Goal: Transaction & Acquisition: Book appointment/travel/reservation

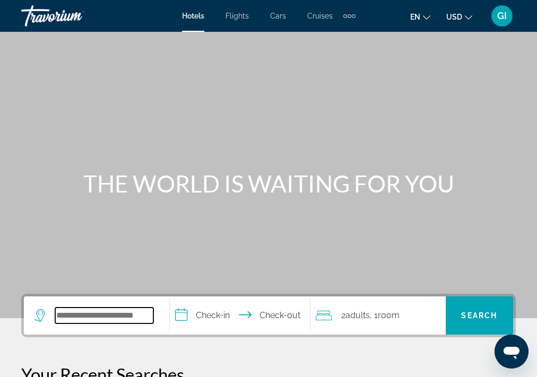
click at [97, 317] on input "Search widget" at bounding box center [104, 316] width 98 height 16
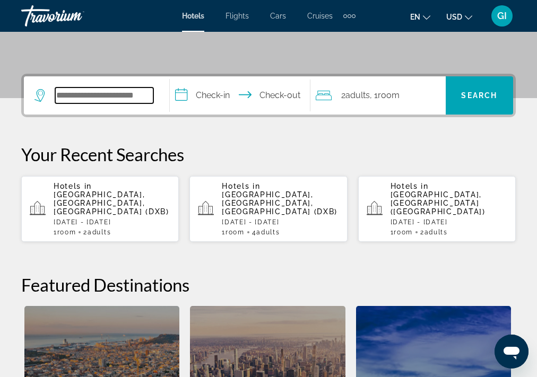
scroll to position [259, 0]
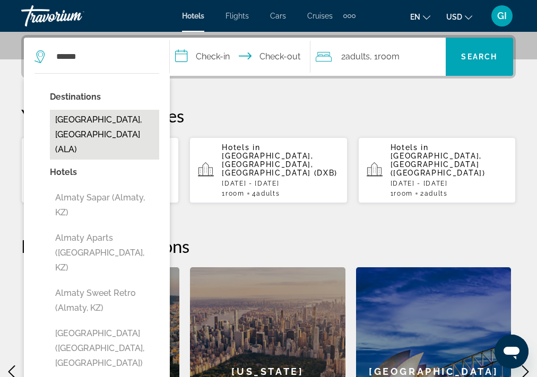
click at [89, 127] on button "[GEOGRAPHIC_DATA], [GEOGRAPHIC_DATA] (ALA)" at bounding box center [104, 135] width 109 height 50
type input "**********"
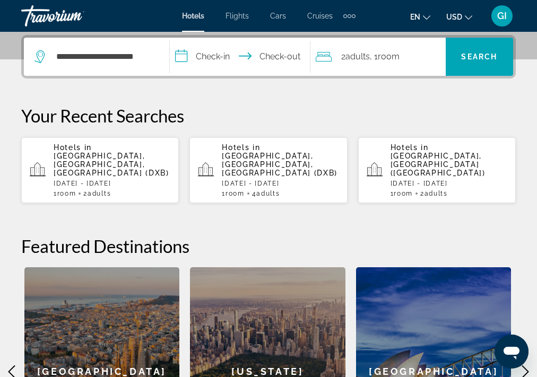
click at [206, 53] on input "**********" at bounding box center [242, 58] width 145 height 41
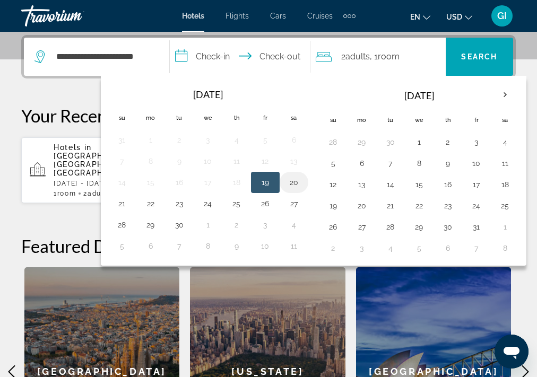
click at [290, 184] on button "20" at bounding box center [294, 182] width 17 height 15
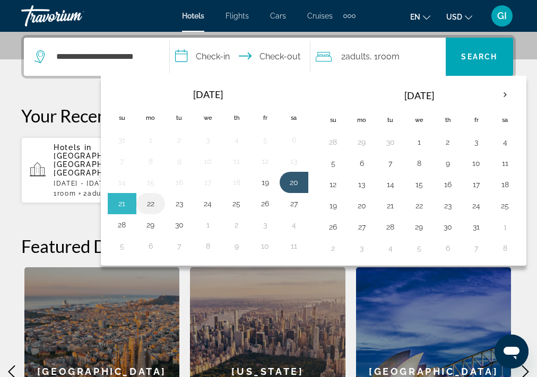
click at [149, 200] on button "22" at bounding box center [150, 203] width 17 height 15
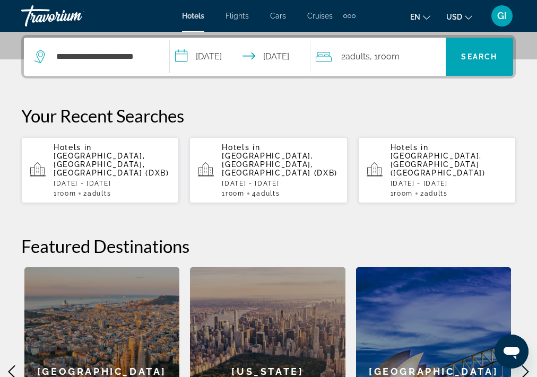
click at [295, 48] on input "**********" at bounding box center [242, 58] width 145 height 41
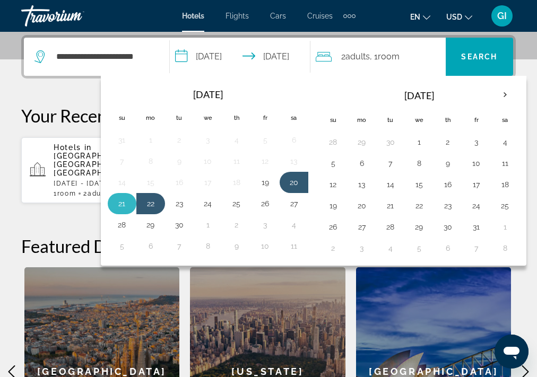
click at [112, 198] on td "21" at bounding box center [122, 203] width 29 height 21
click at [119, 202] on button "21" at bounding box center [122, 203] width 17 height 15
click at [293, 182] on button "20" at bounding box center [294, 182] width 17 height 15
type input "**********"
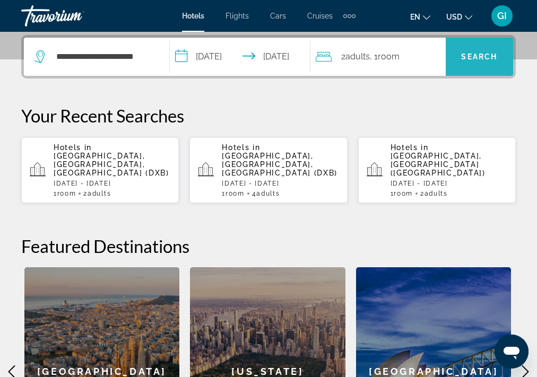
click at [473, 55] on span "Search" at bounding box center [479, 57] width 36 height 8
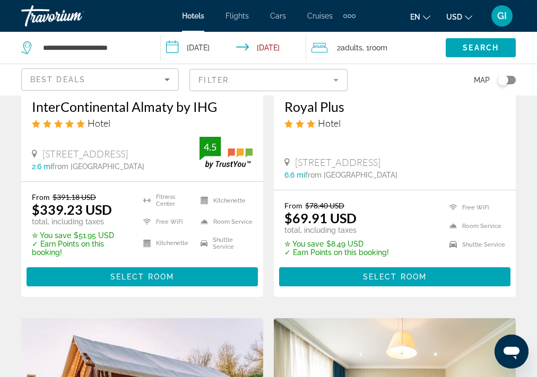
scroll to position [1019, 0]
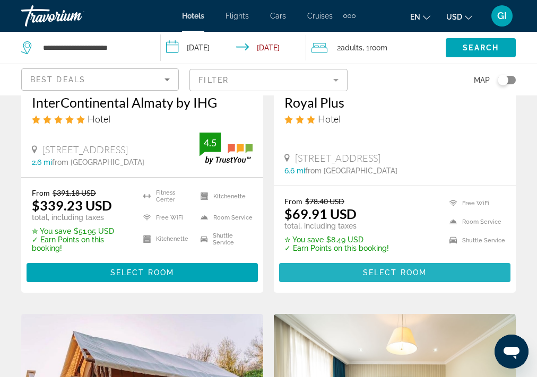
click at [390, 272] on span "Select Room" at bounding box center [395, 273] width 64 height 8
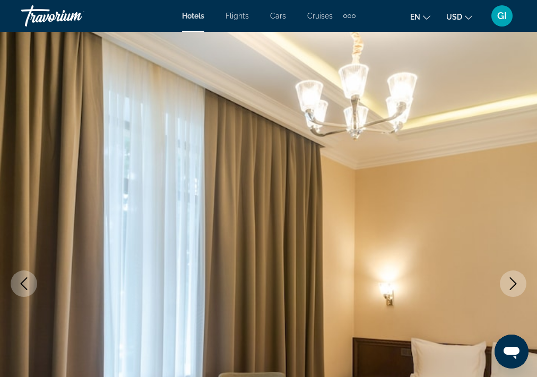
click at [512, 282] on icon "Next image" at bounding box center [513, 284] width 13 height 13
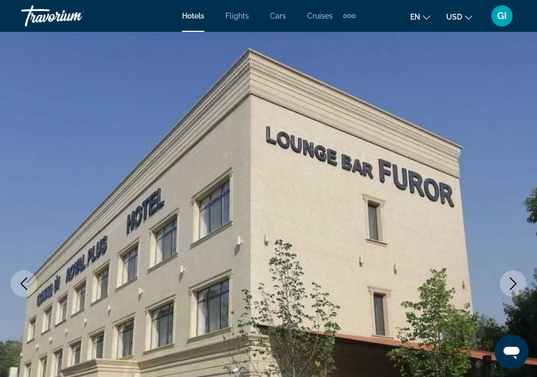
click at [507, 278] on icon "Next image" at bounding box center [513, 284] width 13 height 13
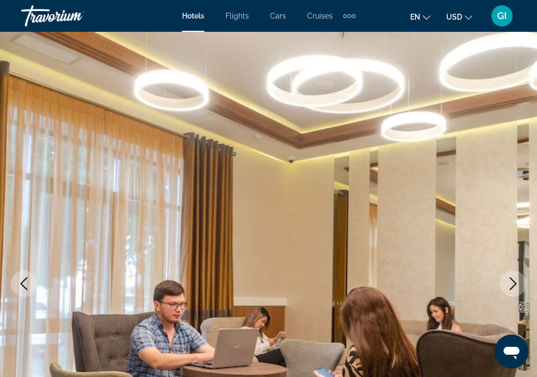
click at [511, 283] on icon "Next image" at bounding box center [513, 284] width 13 height 13
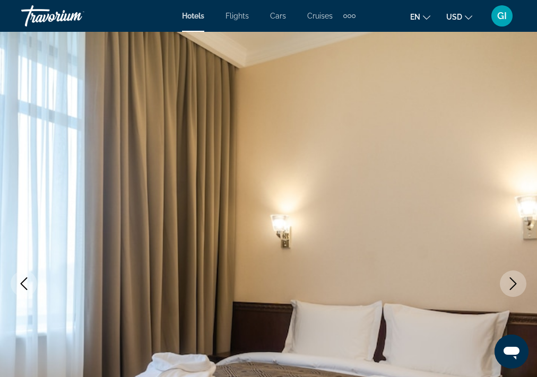
click at [511, 283] on icon "Next image" at bounding box center [513, 284] width 13 height 13
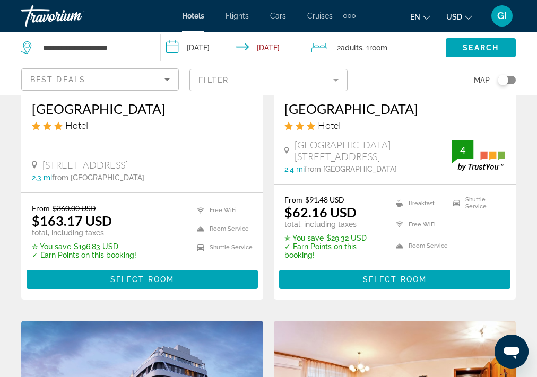
scroll to position [170, 0]
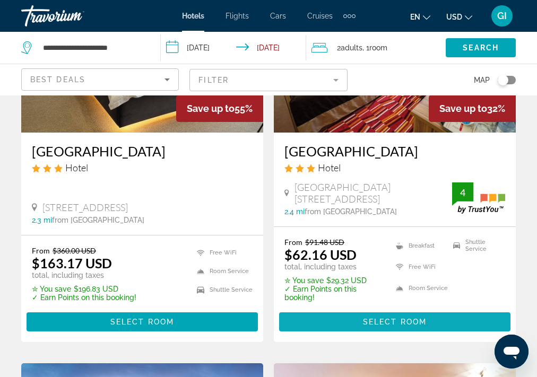
click at [382, 322] on span "Select Room" at bounding box center [395, 322] width 64 height 8
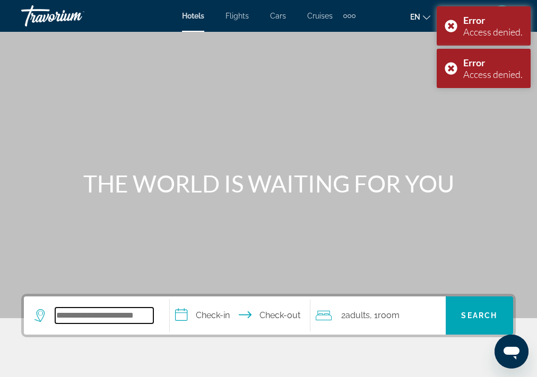
click at [106, 313] on input "Search widget" at bounding box center [104, 316] width 98 height 16
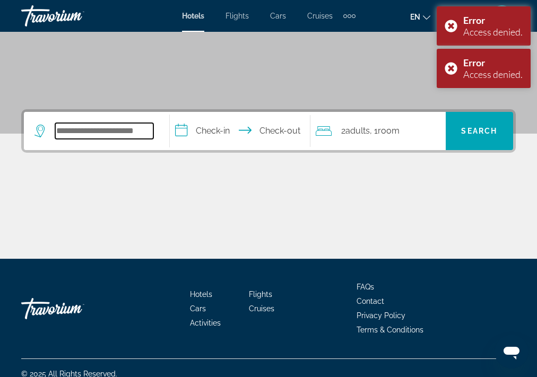
scroll to position [196, 0]
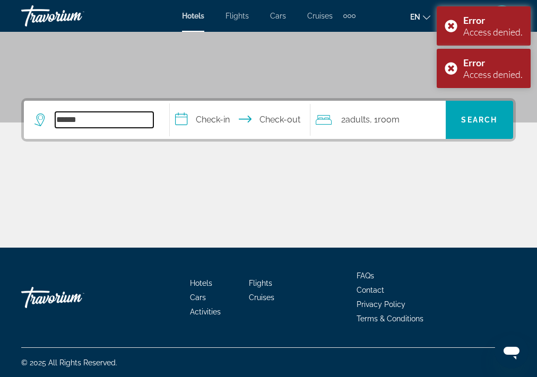
click at [127, 119] on input "******" at bounding box center [104, 120] width 98 height 16
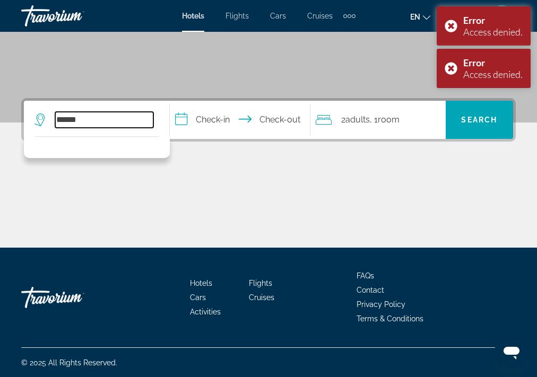
click at [59, 118] on input "******" at bounding box center [104, 120] width 98 height 16
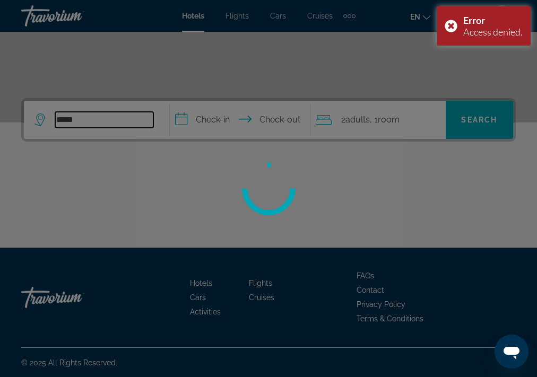
type input "******"
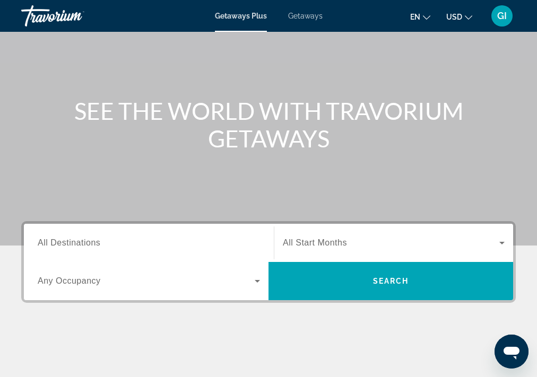
scroll to position [85, 0]
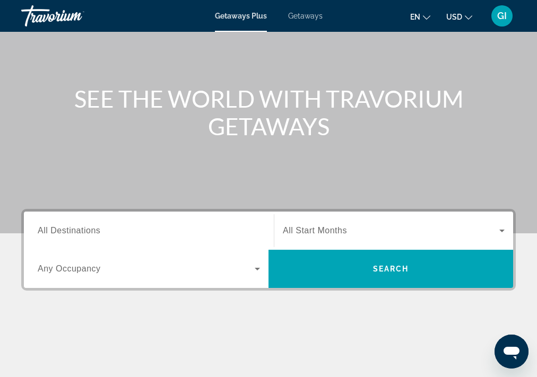
click at [81, 231] on span "All Destinations" at bounding box center [69, 230] width 63 height 9
click at [81, 231] on input "Destination All Destinations" at bounding box center [149, 231] width 222 height 13
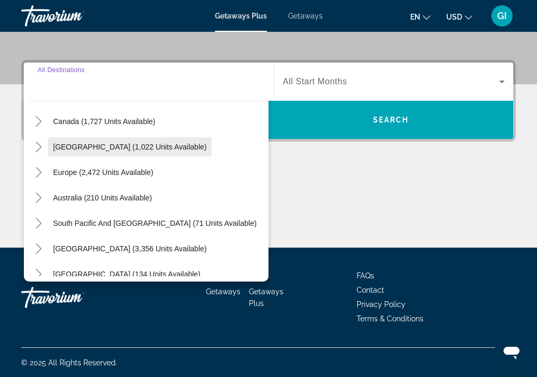
scroll to position [127, 0]
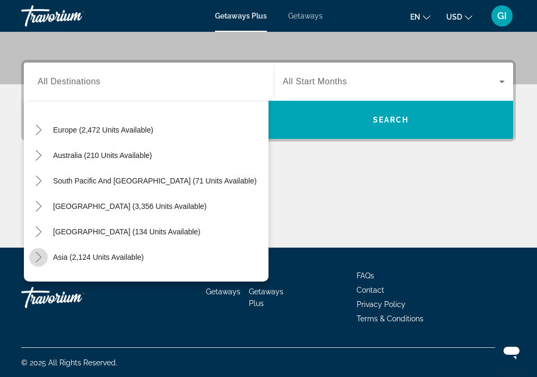
click at [35, 255] on icon "Toggle Asia (2,124 units available)" at bounding box center [38, 257] width 11 height 11
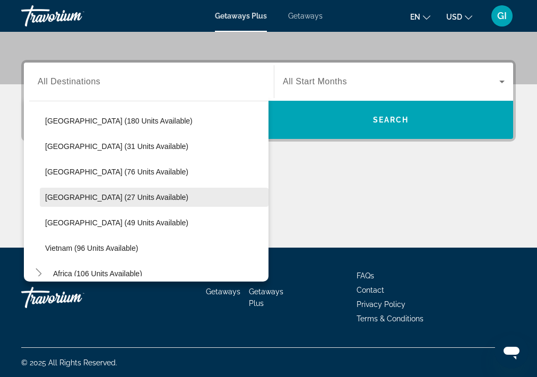
scroll to position [430, 0]
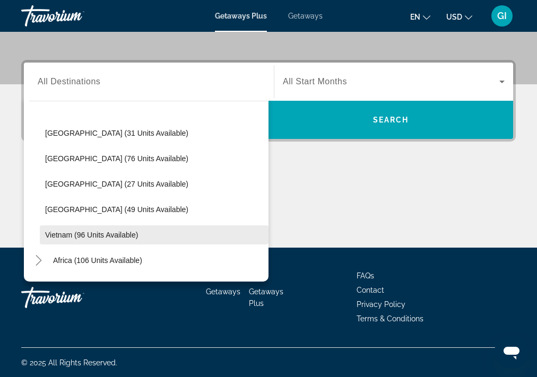
click at [127, 236] on span "Vietnam (96 units available)" at bounding box center [91, 235] width 93 height 8
type input "**********"
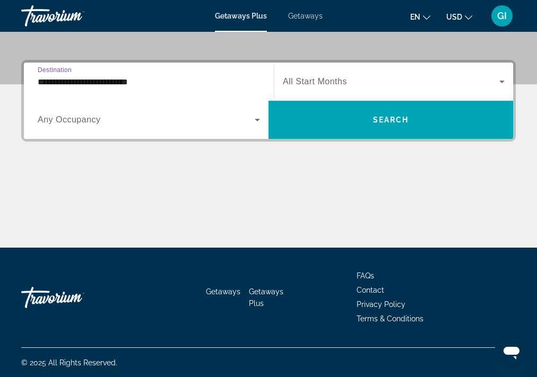
click at [316, 80] on span "All Start Months" at bounding box center [315, 81] width 64 height 9
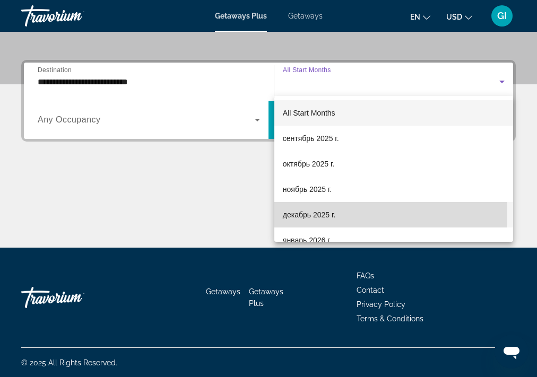
click at [296, 213] on span "декабрь 2025 г." at bounding box center [309, 215] width 53 height 13
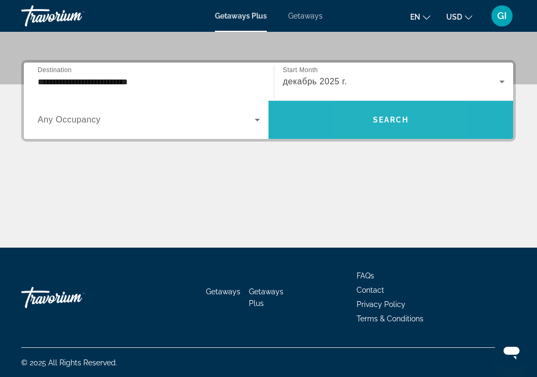
click at [356, 121] on span "Search widget" at bounding box center [391, 119] width 245 height 25
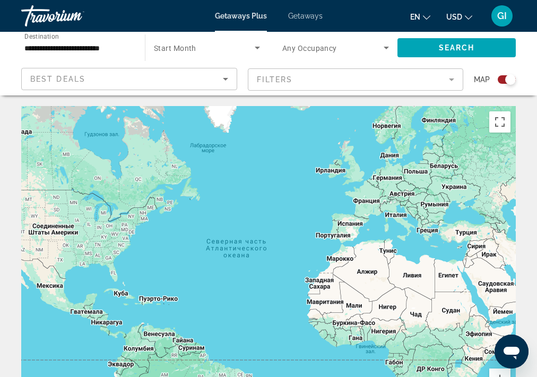
click at [259, 48] on icon "Search widget" at bounding box center [257, 47] width 13 height 13
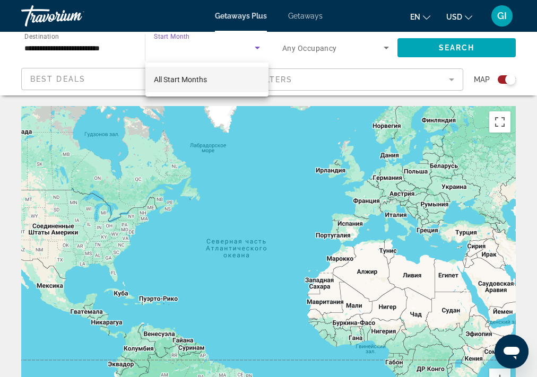
click at [314, 63] on div at bounding box center [268, 188] width 537 height 377
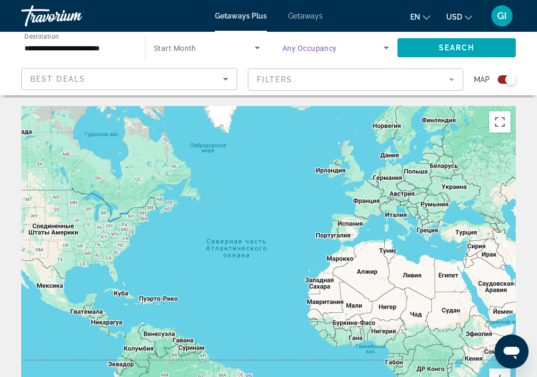
click at [381, 50] on icon "Search widget" at bounding box center [386, 47] width 13 height 13
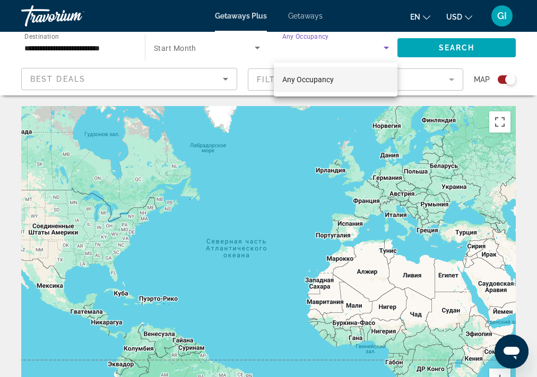
click at [302, 50] on div at bounding box center [268, 188] width 537 height 377
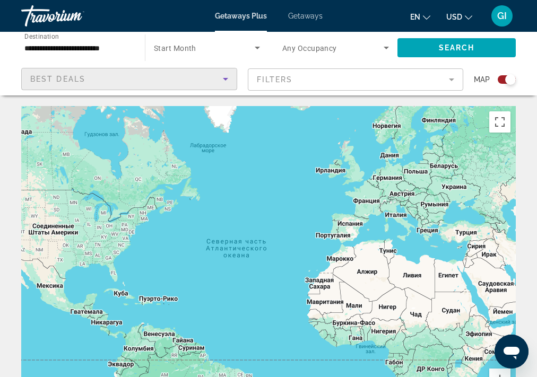
click at [224, 78] on icon "Sort by" at bounding box center [225, 79] width 5 height 3
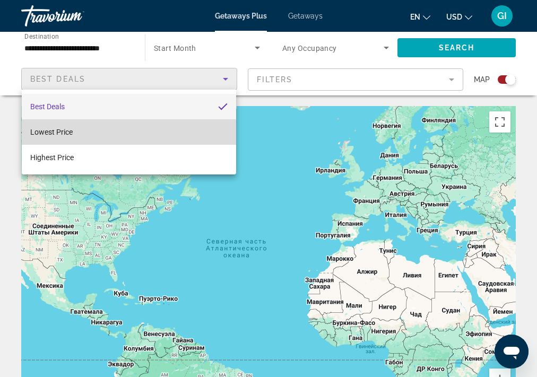
click at [166, 124] on mat-option "Lowest Price" at bounding box center [129, 131] width 215 height 25
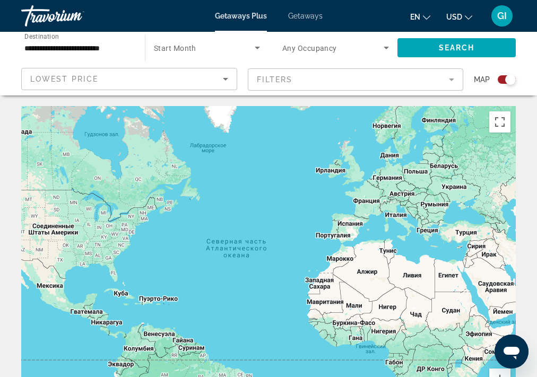
click at [446, 80] on mat-form-field "Filters" at bounding box center [356, 79] width 216 height 22
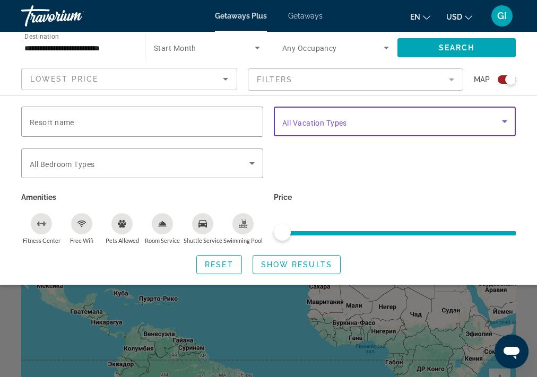
click at [382, 118] on span "Search widget" at bounding box center [392, 121] width 220 height 13
click at [133, 120] on input "Resort name" at bounding box center [142, 122] width 225 height 13
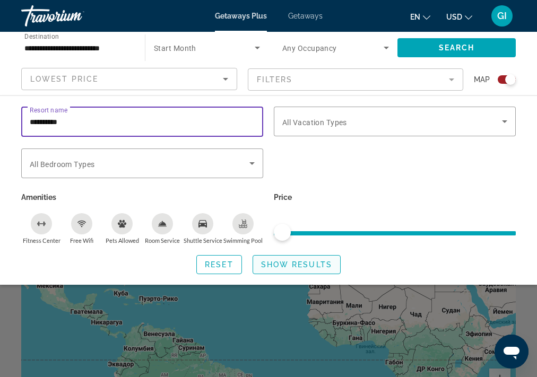
type input "**********"
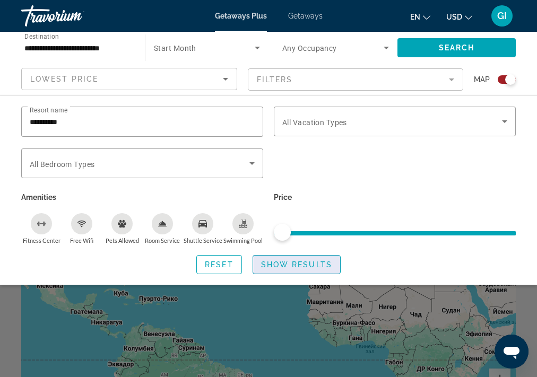
click at [274, 264] on span "Show Results" at bounding box center [296, 265] width 71 height 8
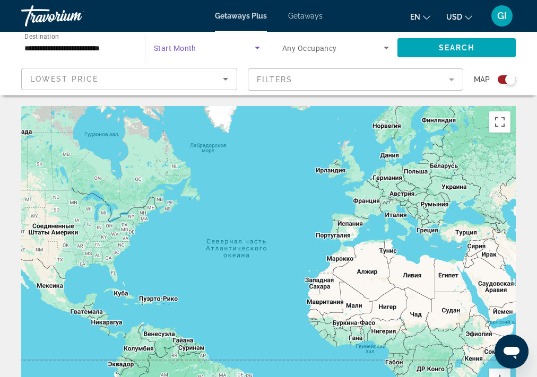
click at [206, 47] on span "Search widget" at bounding box center [204, 47] width 101 height 13
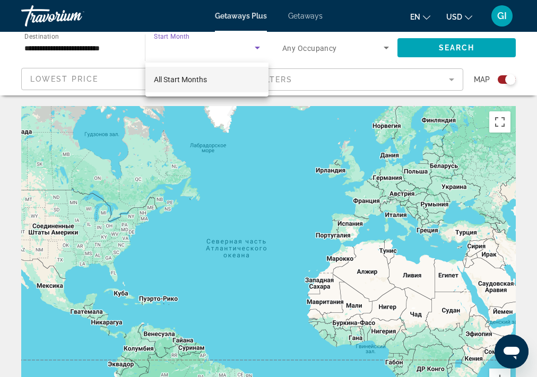
click at [190, 81] on span "All Start Months" at bounding box center [180, 79] width 53 height 8
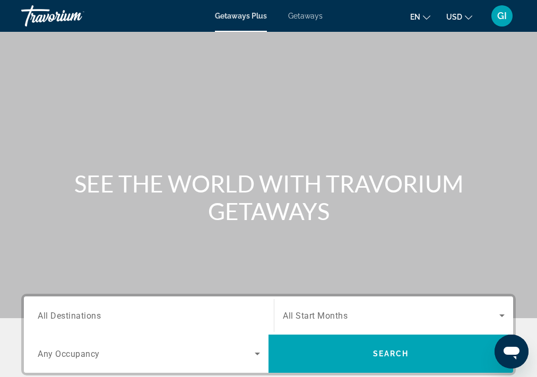
click at [304, 17] on span "Getaways" at bounding box center [305, 16] width 35 height 8
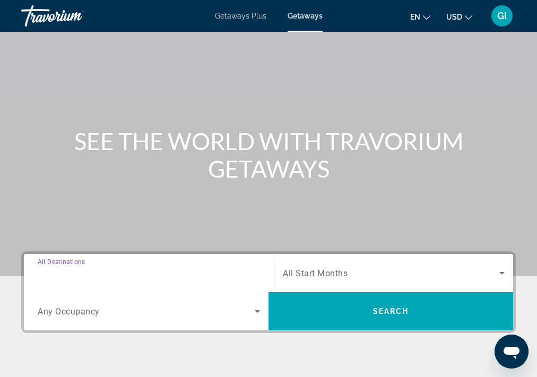
click at [140, 270] on input "Destination All Destinations" at bounding box center [149, 274] width 222 height 13
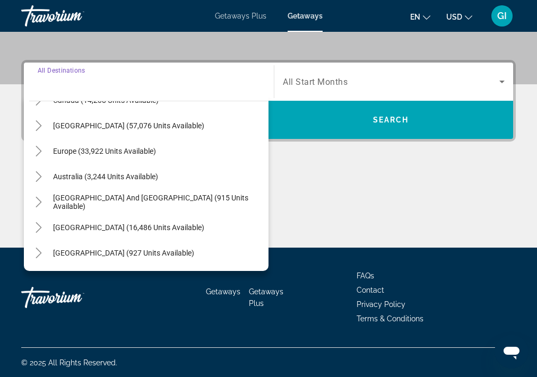
scroll to position [127, 0]
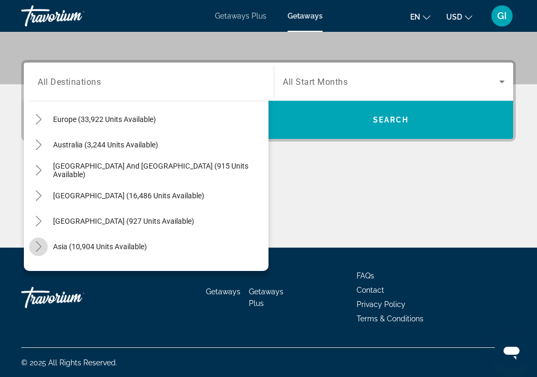
click at [34, 247] on icon "Toggle Asia (10,904 units available)" at bounding box center [38, 247] width 11 height 11
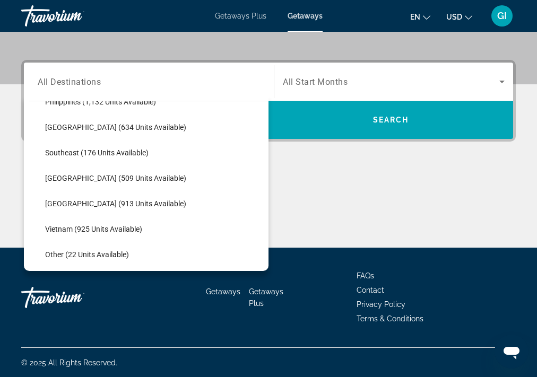
scroll to position [515, 0]
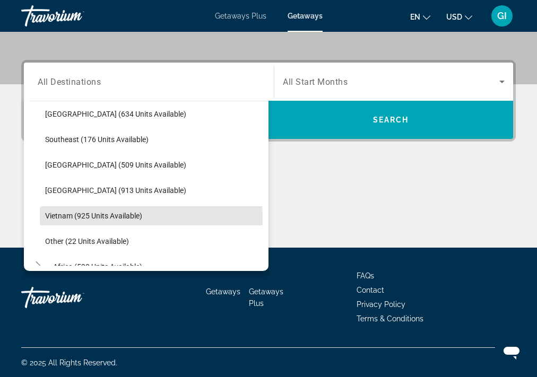
click at [111, 217] on span "Vietnam (925 units available)" at bounding box center [93, 216] width 97 height 8
type input "**********"
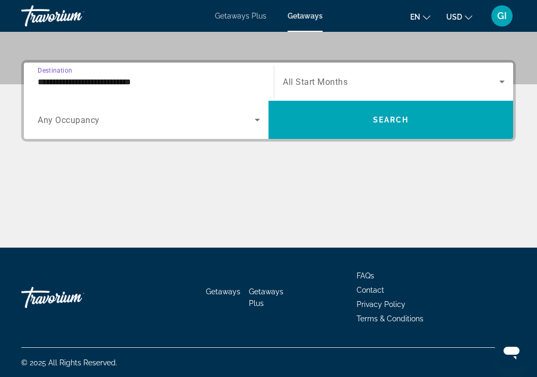
click at [256, 120] on icon "Search widget" at bounding box center [257, 120] width 13 height 13
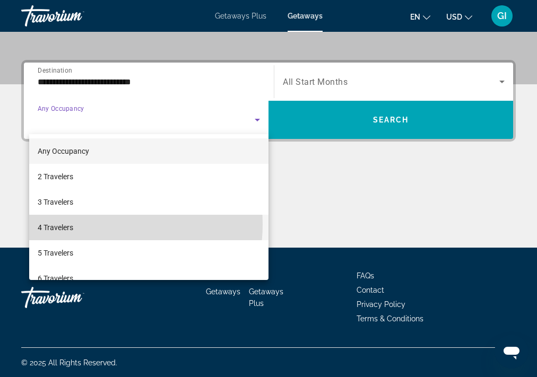
click at [89, 225] on mat-option "4 Travelers" at bounding box center [148, 227] width 239 height 25
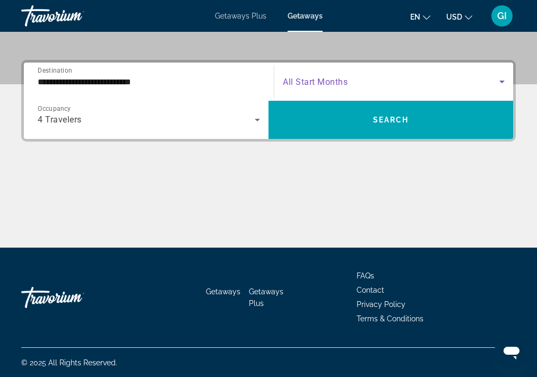
click at [501, 82] on icon "Search widget" at bounding box center [502, 81] width 13 height 13
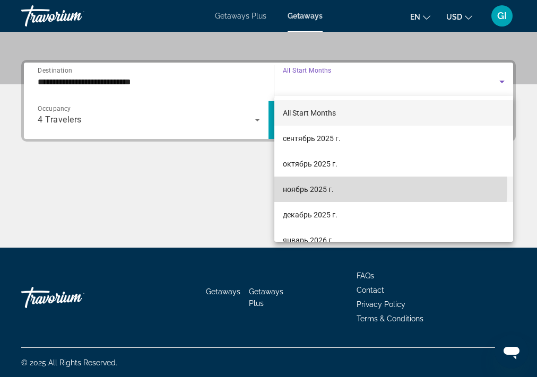
click at [322, 187] on span "ноябрь 2025 г." at bounding box center [308, 189] width 51 height 13
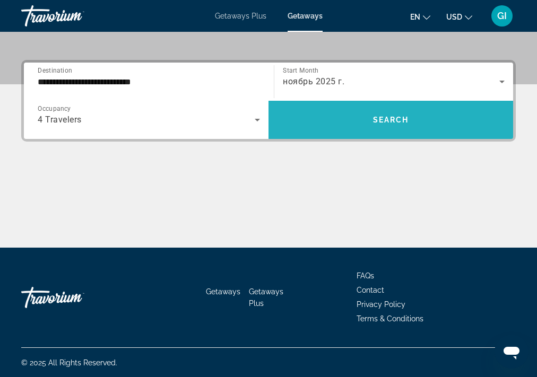
click at [380, 118] on span "Search" at bounding box center [391, 120] width 36 height 8
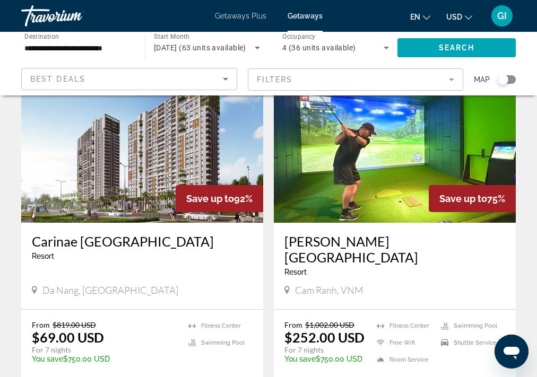
scroll to position [467, 0]
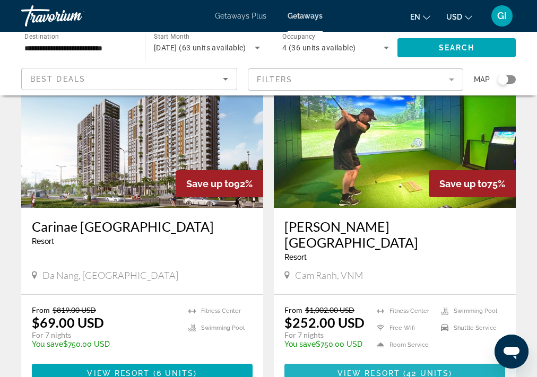
click at [379, 369] on span "View Resort" at bounding box center [369, 373] width 63 height 8
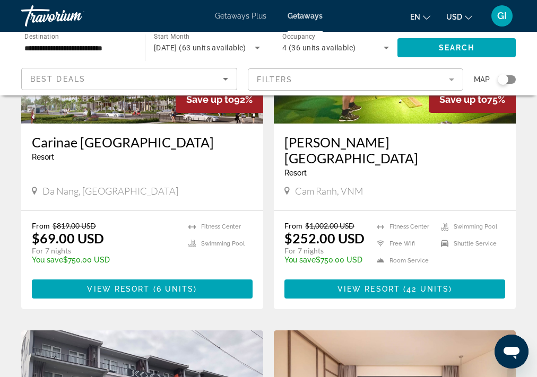
scroll to position [552, 0]
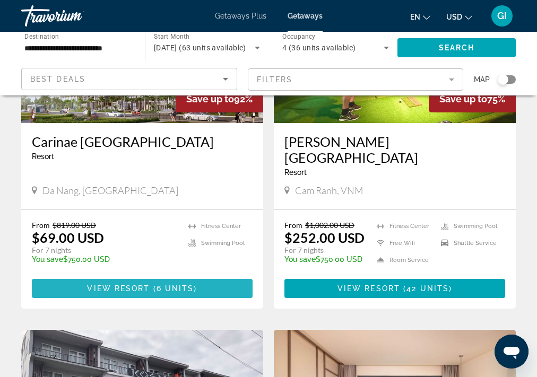
click at [153, 285] on span "Main content" at bounding box center [151, 289] width 3 height 8
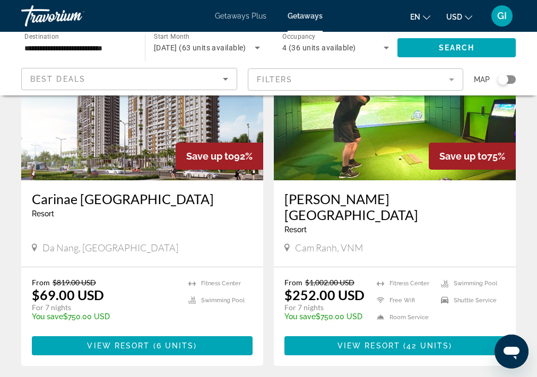
scroll to position [510, 0]
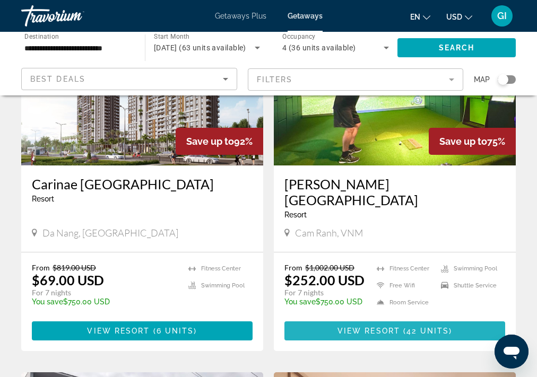
click at [330, 318] on span "Main content" at bounding box center [395, 330] width 221 height 25
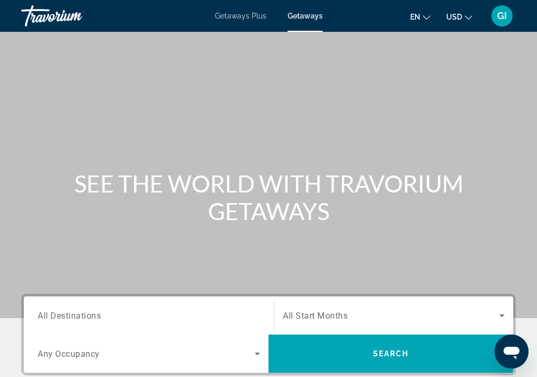
click at [84, 318] on span "All Destinations" at bounding box center [69, 316] width 63 height 10
click at [84, 318] on input "Destination All Destinations" at bounding box center [149, 316] width 222 height 13
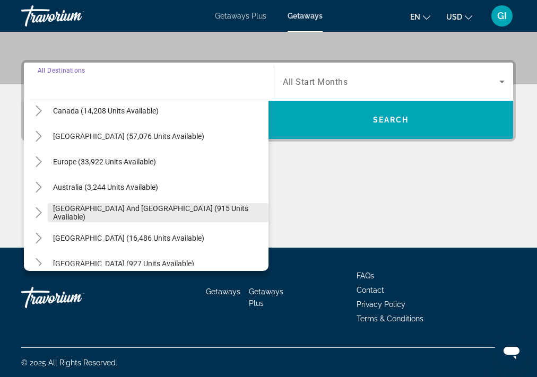
scroll to position [127, 0]
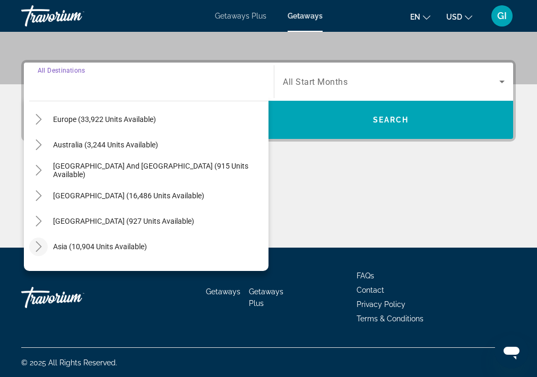
click at [35, 247] on icon "Toggle Asia (10,904 units available)" at bounding box center [38, 247] width 11 height 11
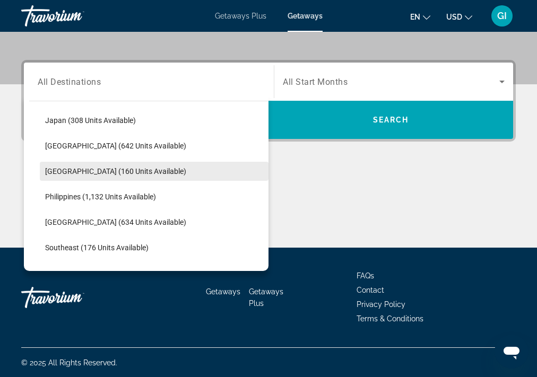
scroll to position [387, 0]
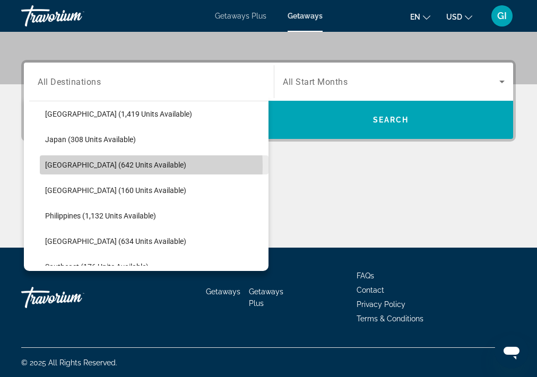
click at [82, 166] on span "Malaysia (642 units available)" at bounding box center [115, 165] width 141 height 8
type input "**********"
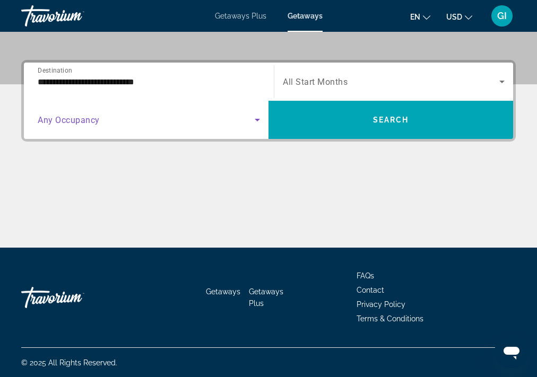
click at [257, 121] on icon "Search widget" at bounding box center [257, 120] width 13 height 13
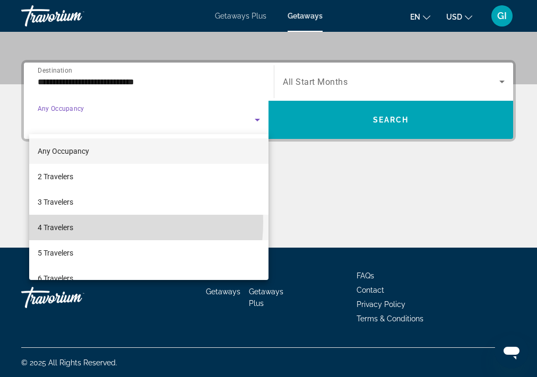
click at [68, 222] on span "4 Travelers" at bounding box center [56, 227] width 36 height 13
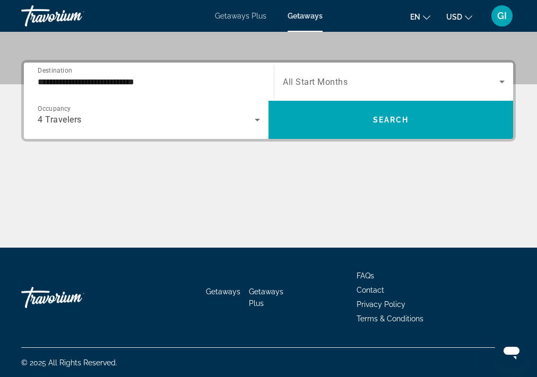
click at [300, 82] on span "All Start Months" at bounding box center [315, 82] width 65 height 10
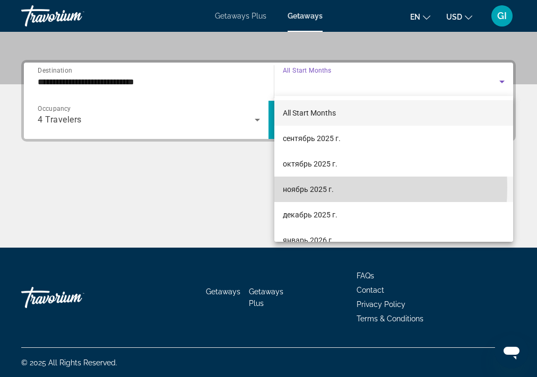
click at [285, 187] on span "ноябрь 2025 г." at bounding box center [308, 189] width 51 height 13
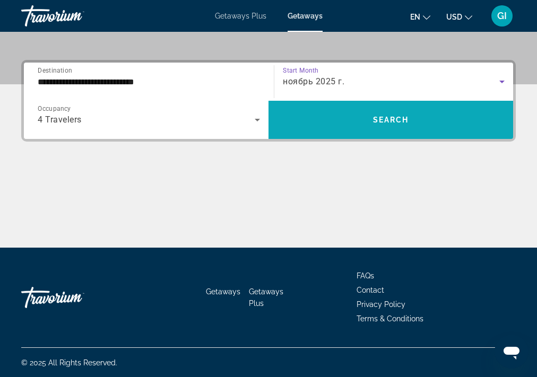
click at [341, 116] on span "Search widget" at bounding box center [391, 119] width 245 height 25
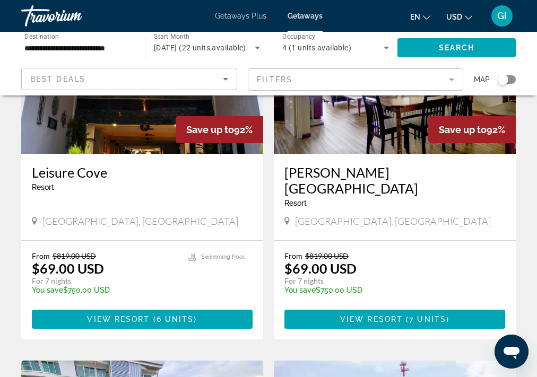
scroll to position [170, 0]
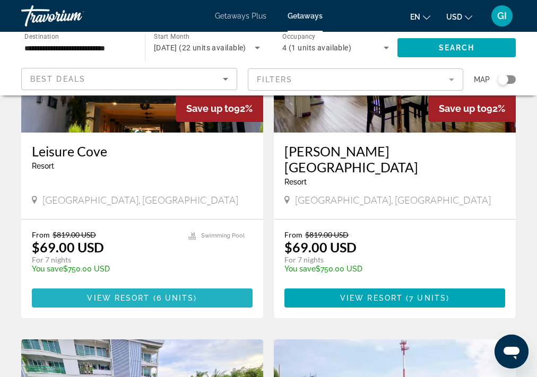
click at [134, 294] on span "View Resort" at bounding box center [118, 298] width 63 height 8
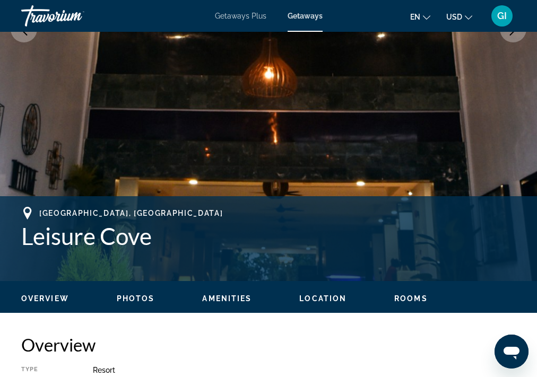
scroll to position [85, 0]
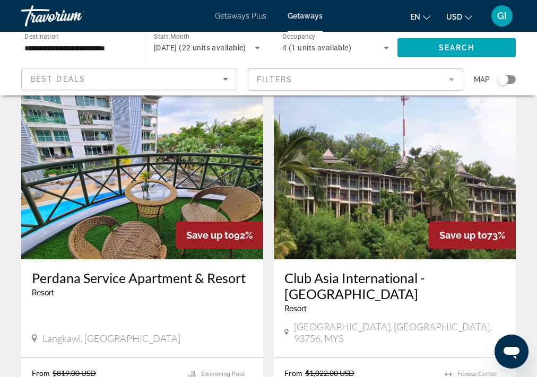
scroll to position [467, 0]
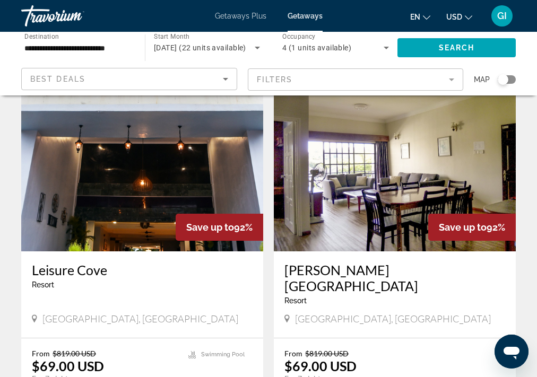
scroll to position [127, 0]
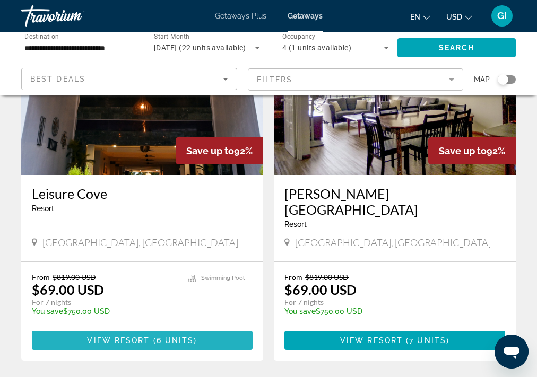
click at [115, 337] on span "View Resort" at bounding box center [118, 341] width 63 height 8
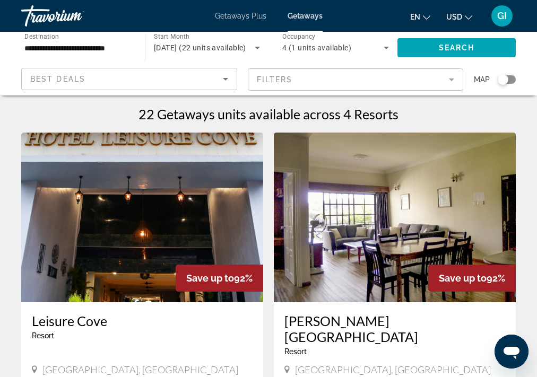
click at [269, 254] on app-weeks-search-item "Save up to 92% Greenhill Resort Resort - This is an adults only resort Pahang, …" at bounding box center [395, 311] width 253 height 356
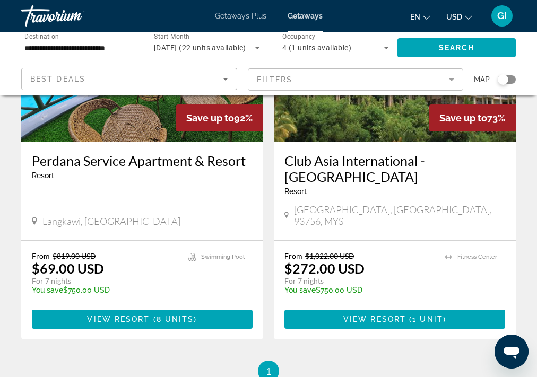
scroll to position [552, 0]
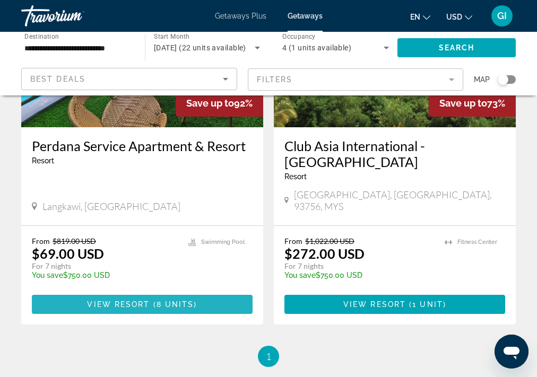
click at [134, 300] on span "View Resort" at bounding box center [118, 304] width 63 height 8
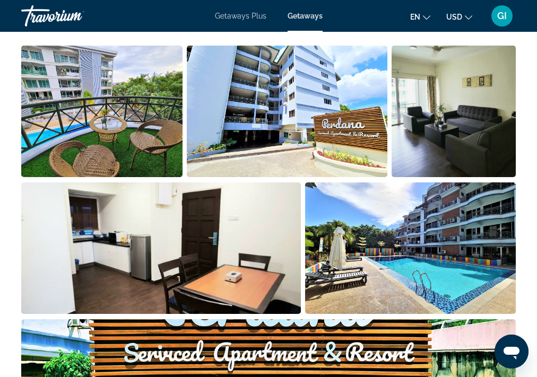
scroll to position [722, 0]
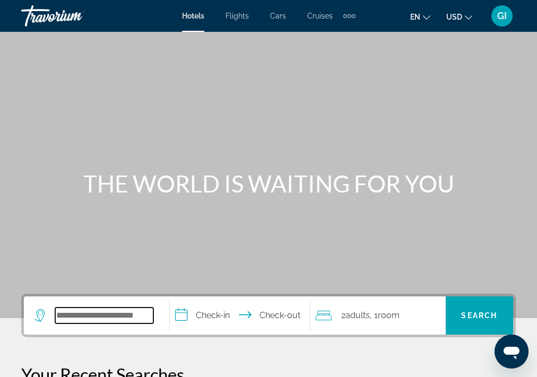
click at [81, 314] on input "Search widget" at bounding box center [104, 316] width 98 height 16
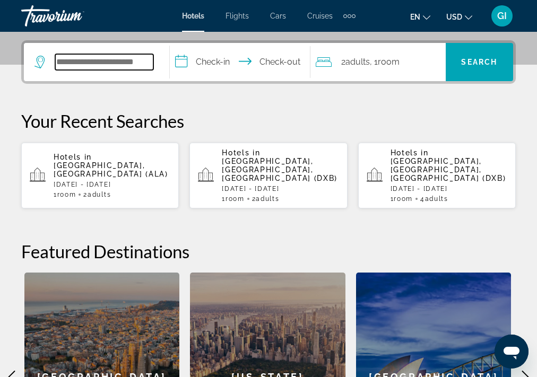
scroll to position [259, 0]
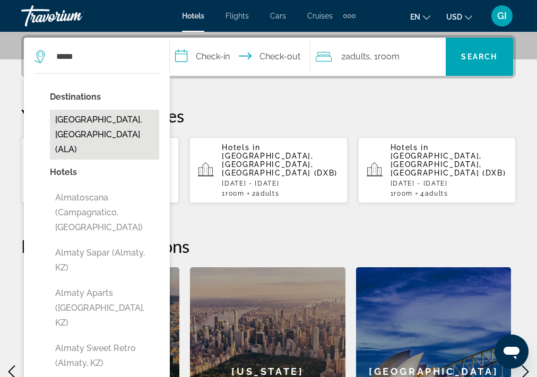
click at [104, 127] on button "[GEOGRAPHIC_DATA], [GEOGRAPHIC_DATA] (ALA)" at bounding box center [104, 135] width 109 height 50
type input "**********"
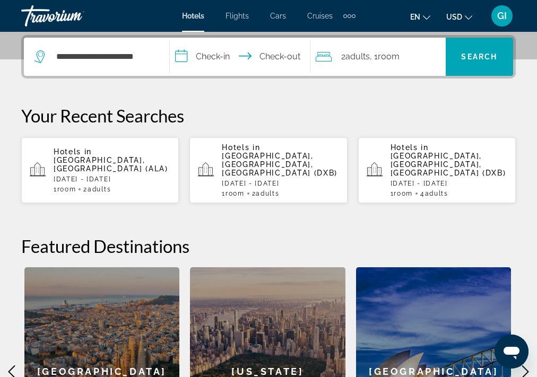
click at [213, 50] on input "**********" at bounding box center [242, 58] width 145 height 41
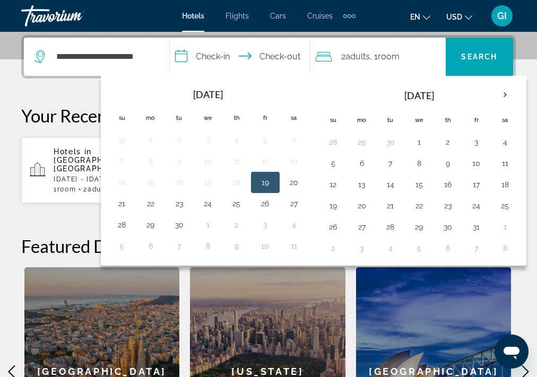
click at [261, 183] on button "19" at bounding box center [265, 182] width 17 height 15
click at [295, 184] on button "20" at bounding box center [294, 182] width 17 height 15
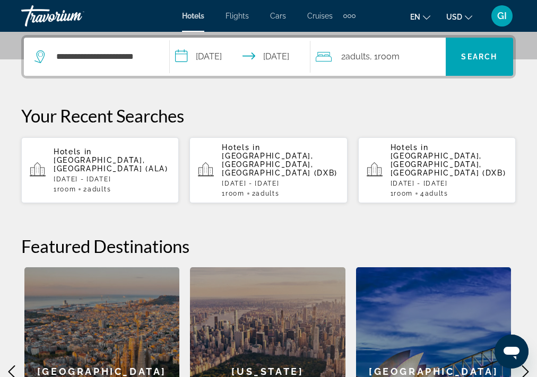
type input "**********"
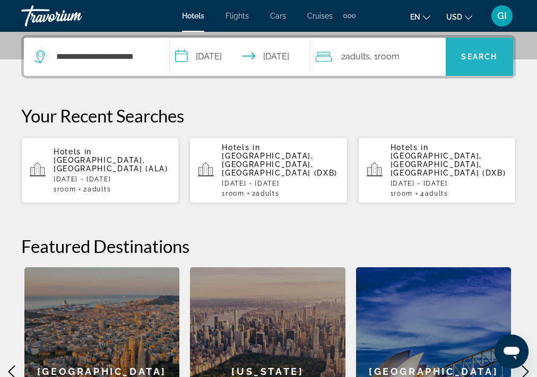
click at [477, 60] on span "Search" at bounding box center [479, 57] width 36 height 8
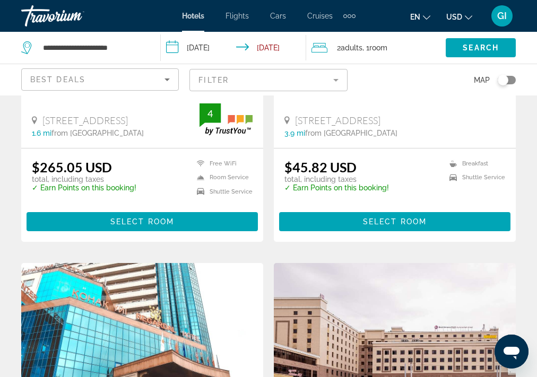
scroll to position [1826, 0]
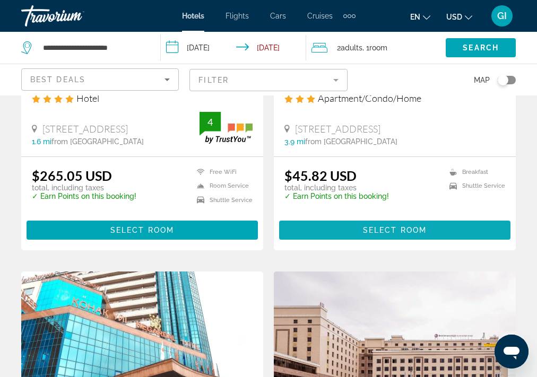
click at [352, 243] on span "Main content" at bounding box center [394, 230] width 231 height 25
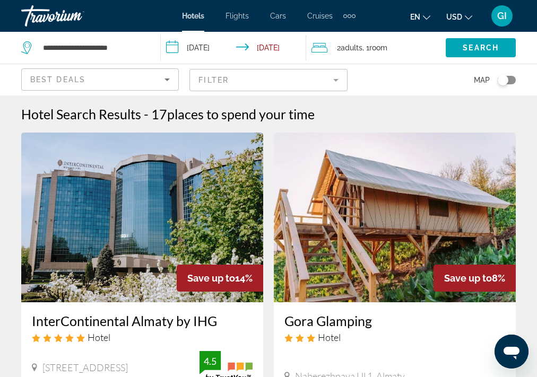
click at [274, 153] on img "Main content" at bounding box center [395, 218] width 242 height 170
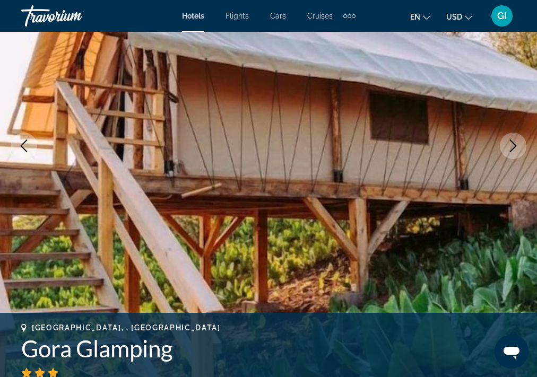
scroll to position [11, 0]
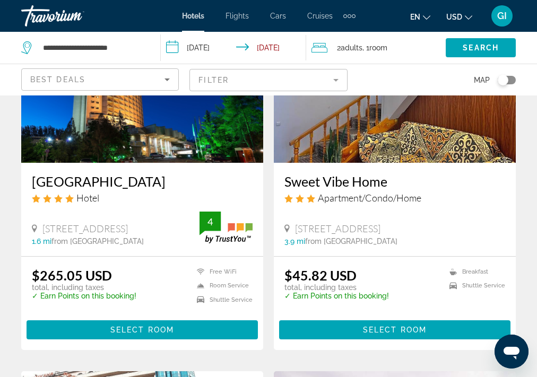
scroll to position [1741, 0]
